Goal: Task Accomplishment & Management: Complete application form

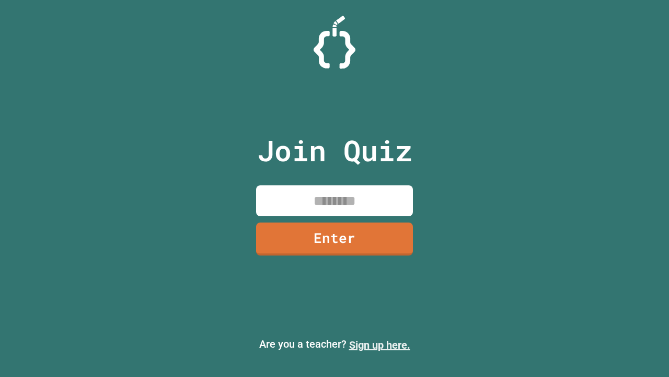
click at [380, 345] on link "Sign up here." at bounding box center [379, 344] width 61 height 13
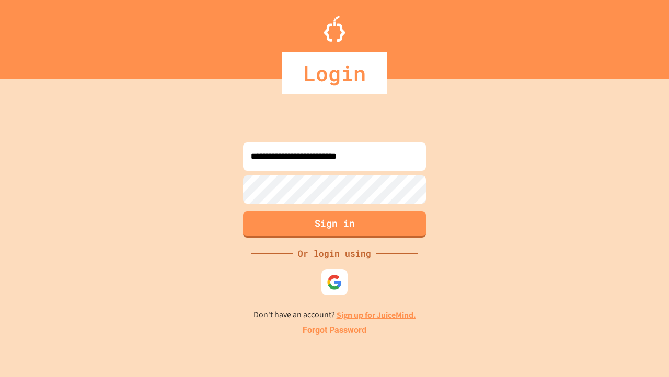
type input "**********"
